Goal: Task Accomplishment & Management: Manage account settings

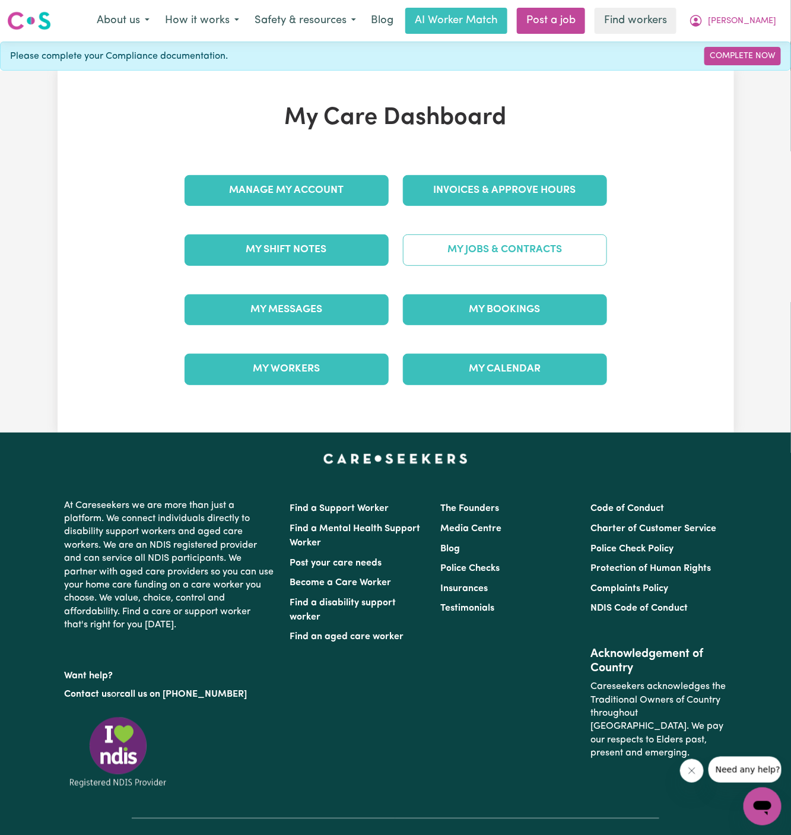
click at [499, 240] on link "My Jobs & Contracts" at bounding box center [505, 249] width 204 height 31
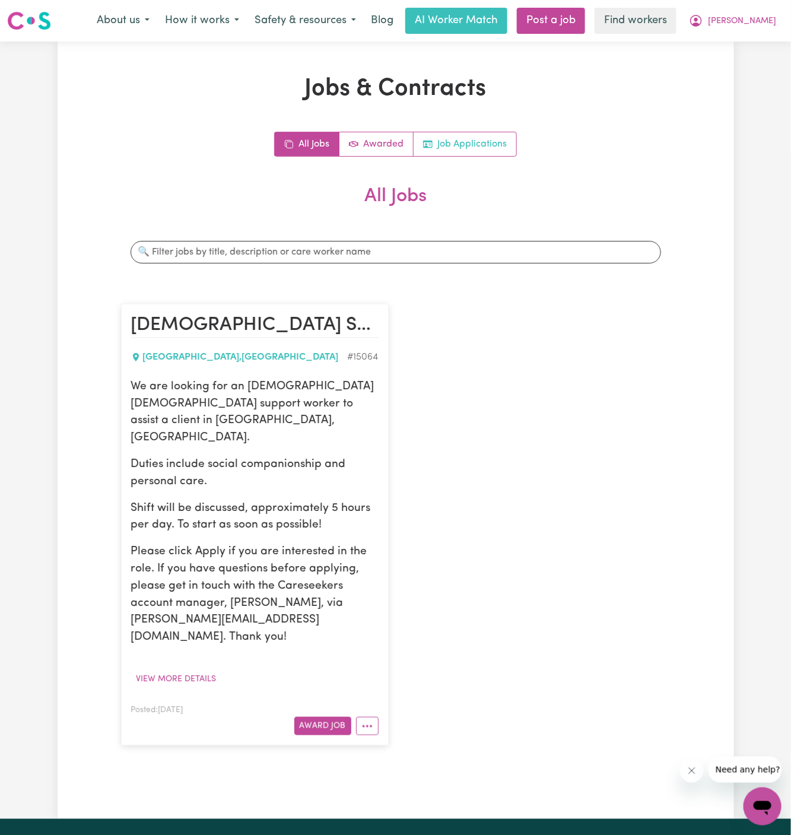
click at [486, 147] on link "Job Applications" at bounding box center [464, 144] width 103 height 24
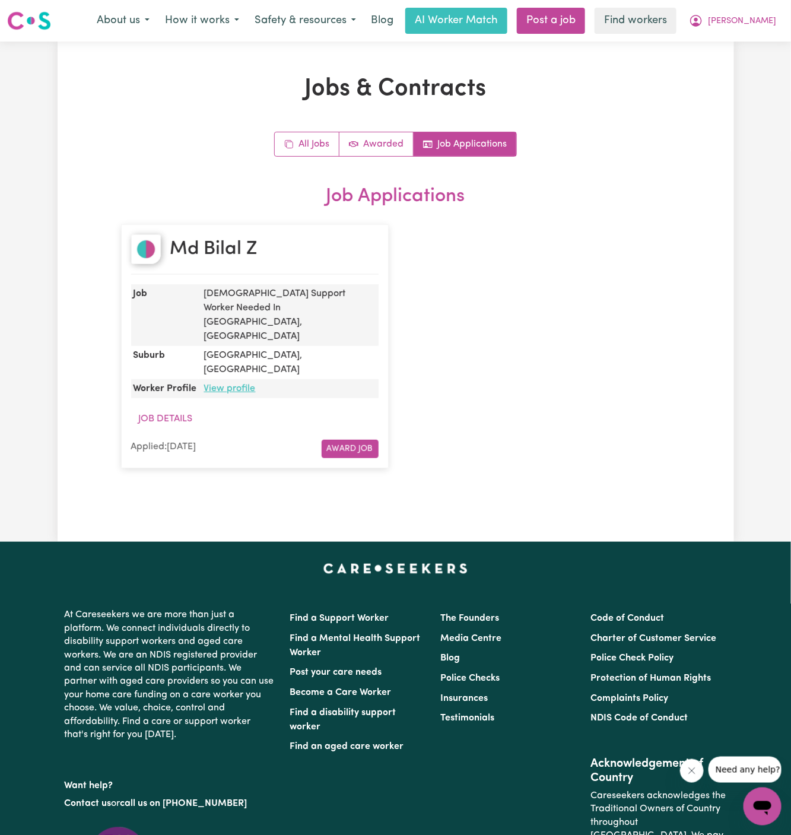
click at [226, 384] on link "View profile" at bounding box center [230, 388] width 52 height 9
click at [765, 18] on span "[PERSON_NAME]" at bounding box center [742, 21] width 68 height 13
click at [758, 67] on link "Logout" at bounding box center [736, 68] width 94 height 23
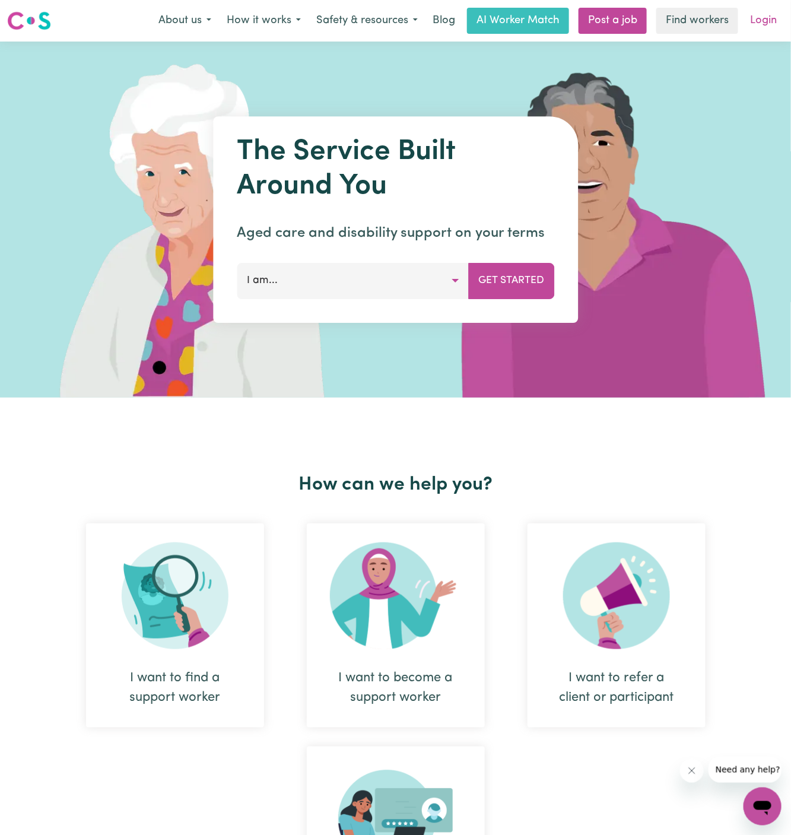
click at [763, 19] on link "Login" at bounding box center [763, 21] width 41 height 26
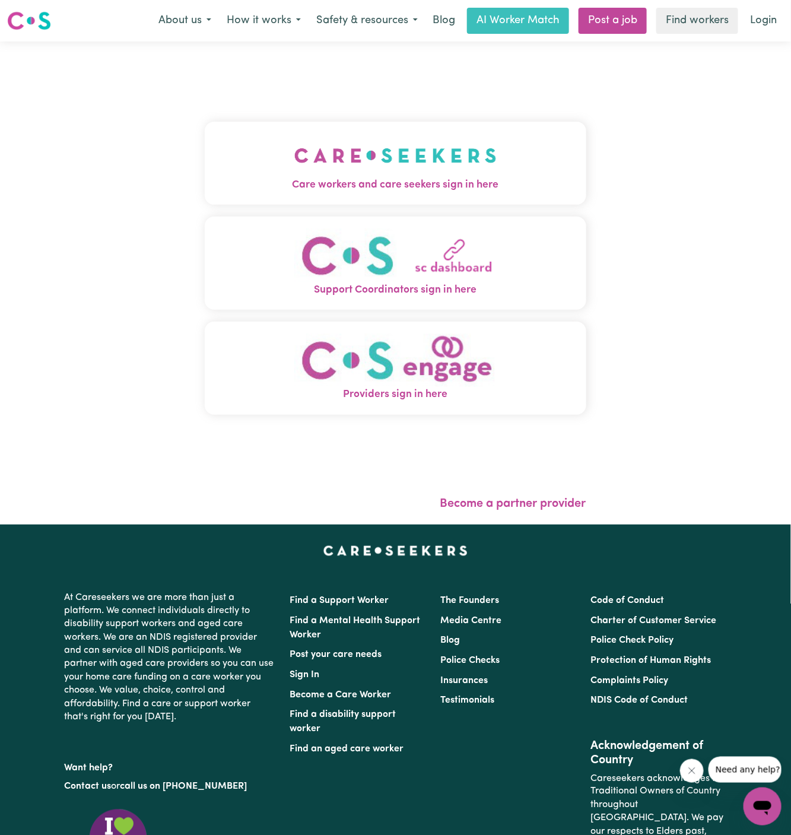
click at [294, 152] on img "Care workers and care seekers sign in here" at bounding box center [395, 155] width 202 height 44
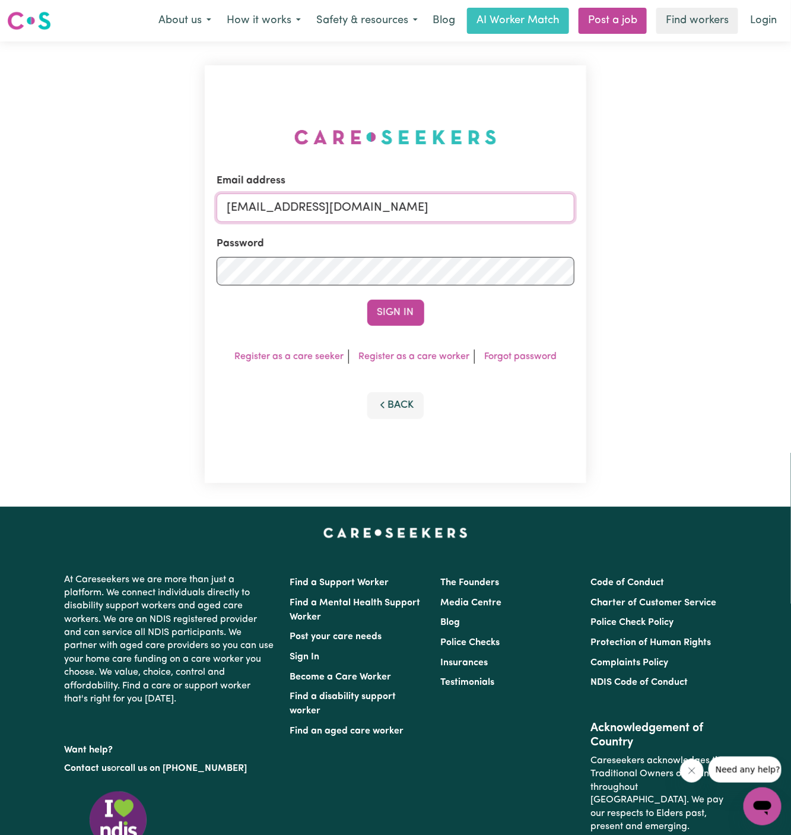
drag, startPoint x: 291, startPoint y: 210, endPoint x: 681, endPoint y: 214, distance: 390.3
click at [681, 214] on div "Email address superuser~GrahamWhiteKNC@careseekers.com.au Password Sign In Regi…" at bounding box center [395, 274] width 791 height 465
paste input "ClientRydePCS"
type input "superuser~ClientRydePCS@careseekers.com.au"
click at [367, 300] on button "Sign In" at bounding box center [395, 313] width 57 height 26
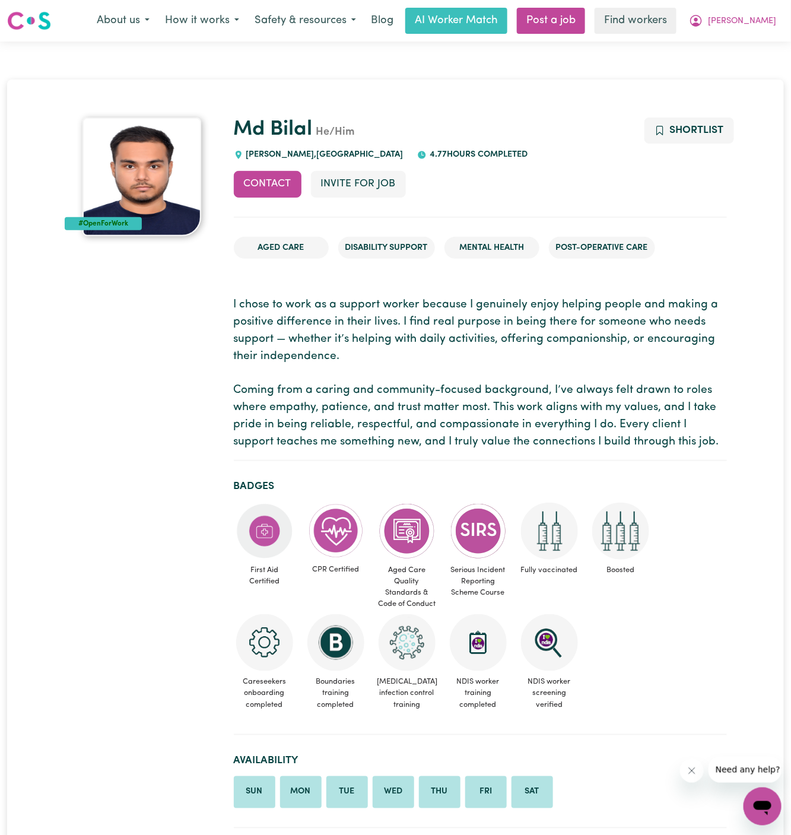
click at [313, 132] on span "He/Him" at bounding box center [334, 132] width 43 height 11
